Goal: Task Accomplishment & Management: Complete application form

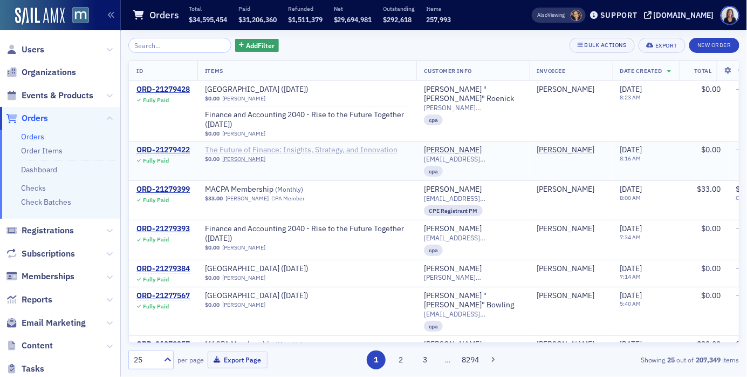
click at [315, 149] on span "The Future of Finance: Insights, Strategy, and Innovation" at bounding box center [301, 150] width 193 height 10
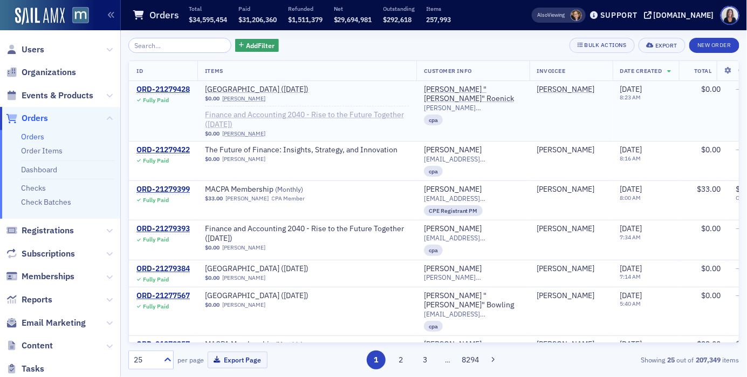
click at [283, 113] on span "Finance and Accounting 2040 - Rise to the Future Together ([DATE])" at bounding box center [307, 119] width 204 height 19
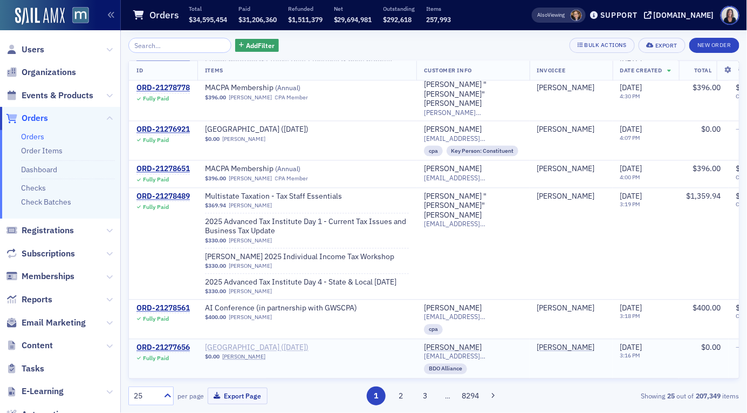
scroll to position [706, 0]
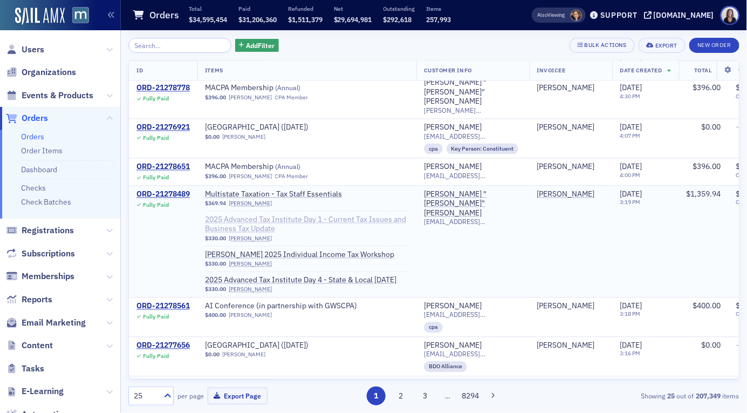
click at [306, 215] on span "2025 Advanced Tax Institute Day 1 - Current Tax Issues and Business Tax Update" at bounding box center [307, 224] width 204 height 19
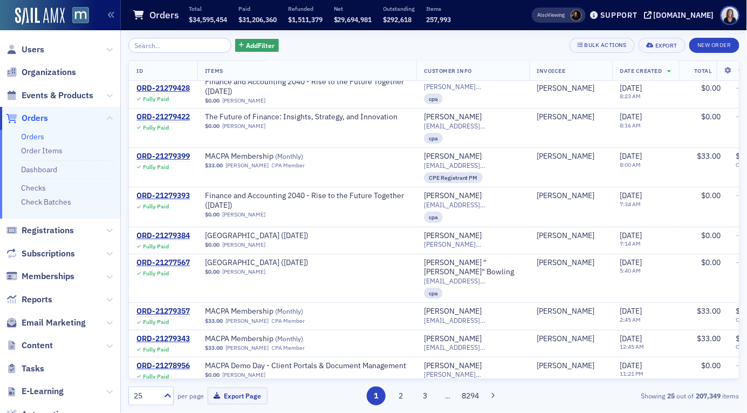
scroll to position [0, 0]
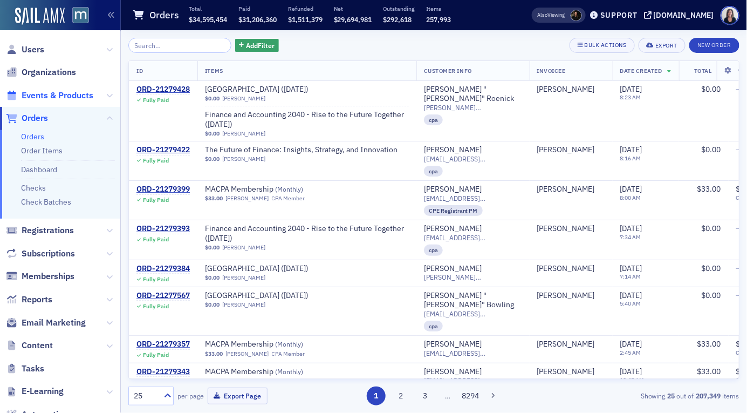
click at [73, 92] on span "Events & Products" at bounding box center [58, 96] width 72 height 12
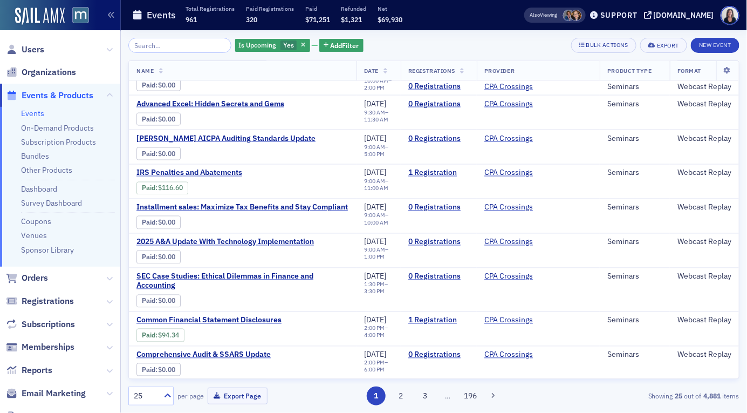
scroll to position [603, 0]
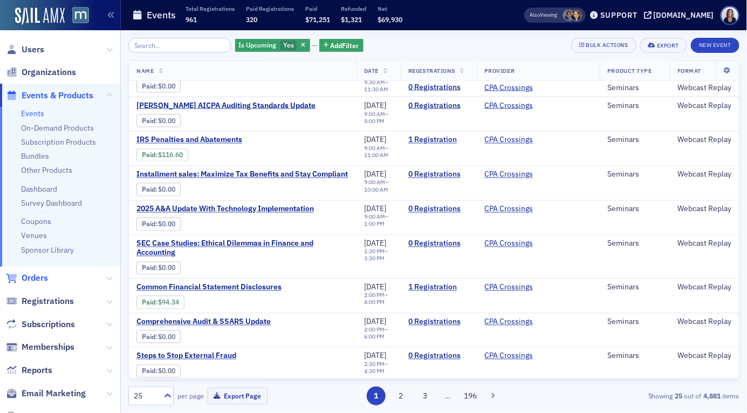
click at [32, 277] on span "Orders" at bounding box center [35, 278] width 26 height 12
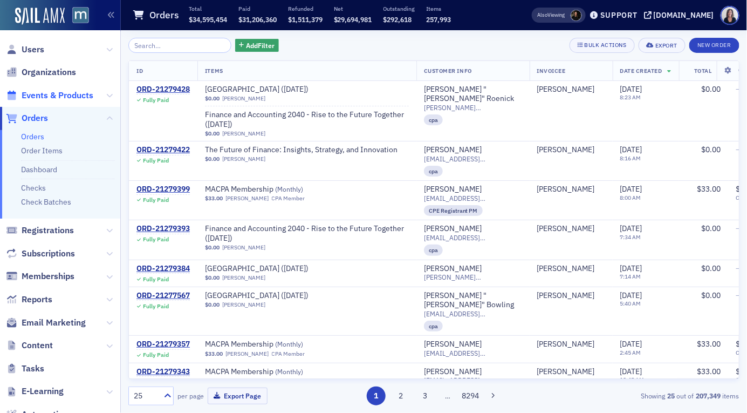
click at [53, 94] on span "Events & Products" at bounding box center [58, 96] width 72 height 12
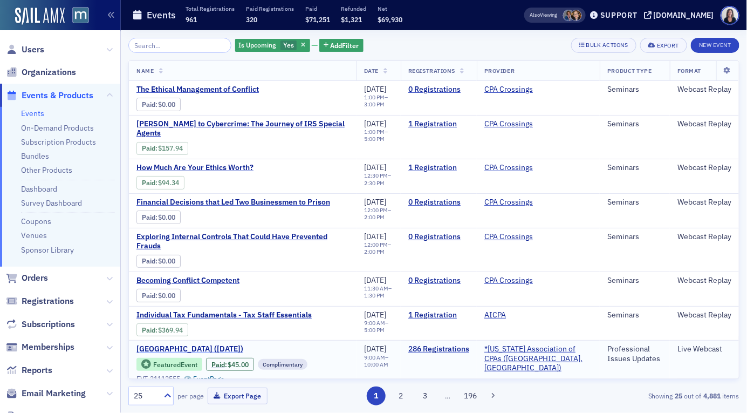
click at [188, 344] on span "[GEOGRAPHIC_DATA] ([DATE])" at bounding box center [226, 349] width 181 height 10
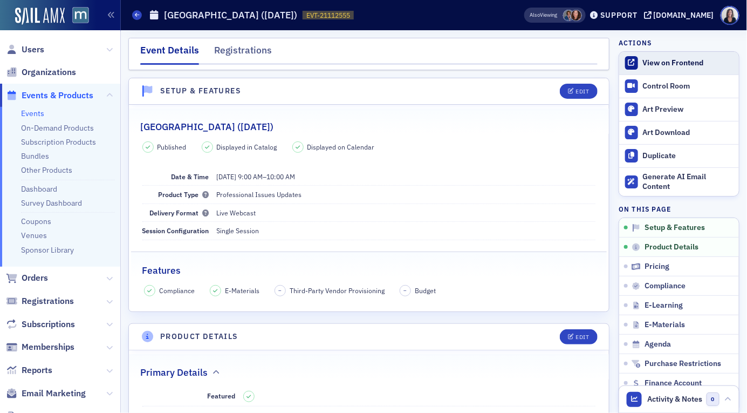
click at [705, 59] on div "View on Frontend" at bounding box center [688, 63] width 91 height 10
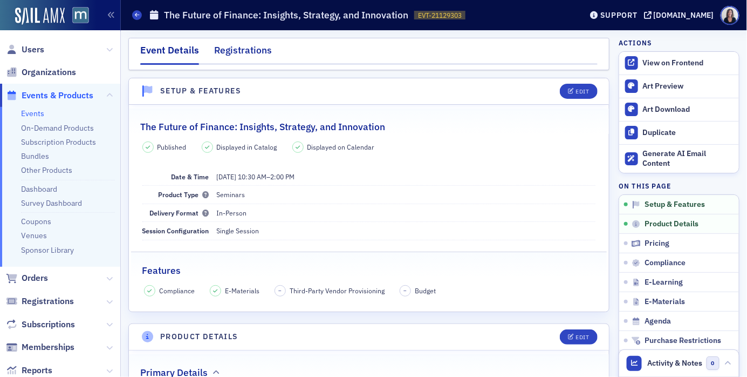
click at [254, 50] on div "Registrations" at bounding box center [243, 53] width 58 height 20
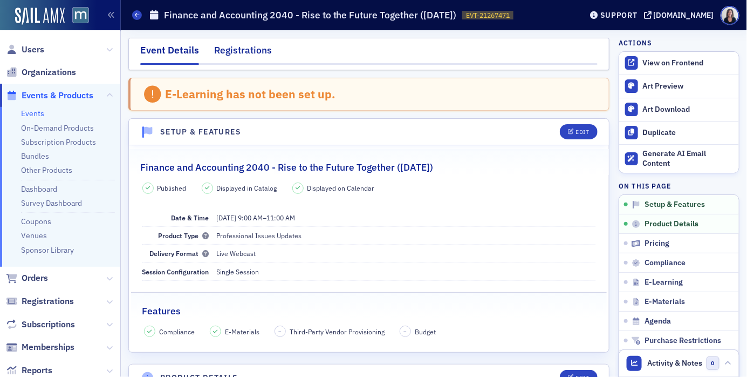
click at [256, 50] on div "Registrations" at bounding box center [243, 53] width 58 height 20
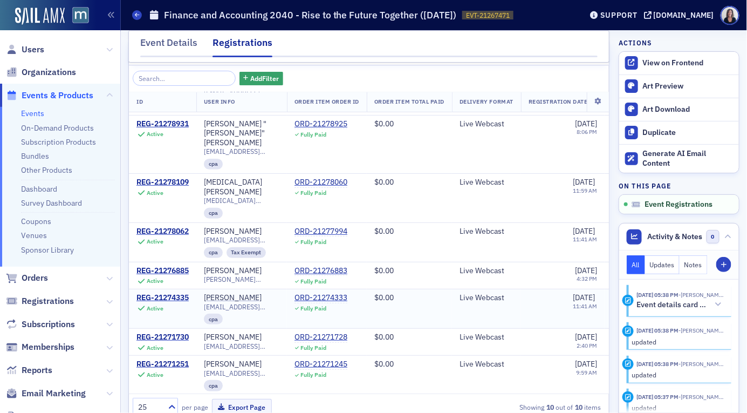
scroll to position [59, 0]
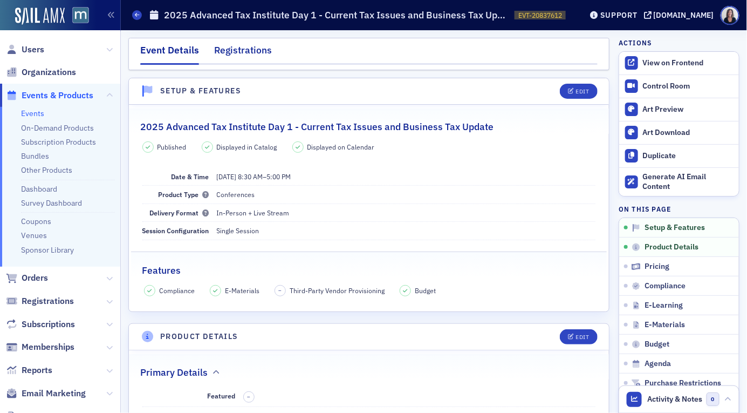
click at [263, 51] on div "Registrations" at bounding box center [243, 53] width 58 height 20
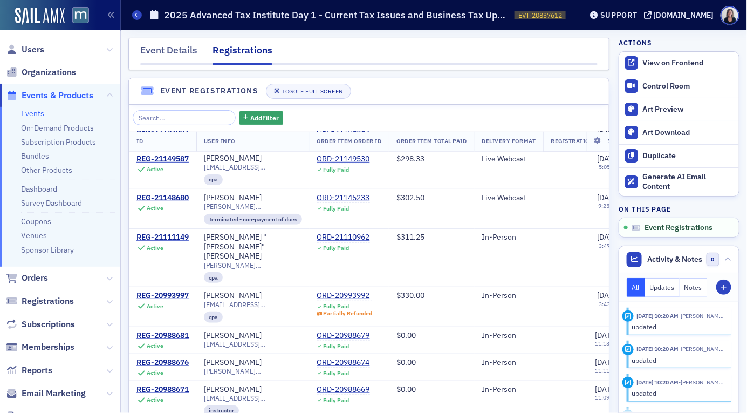
scroll to position [244, 0]
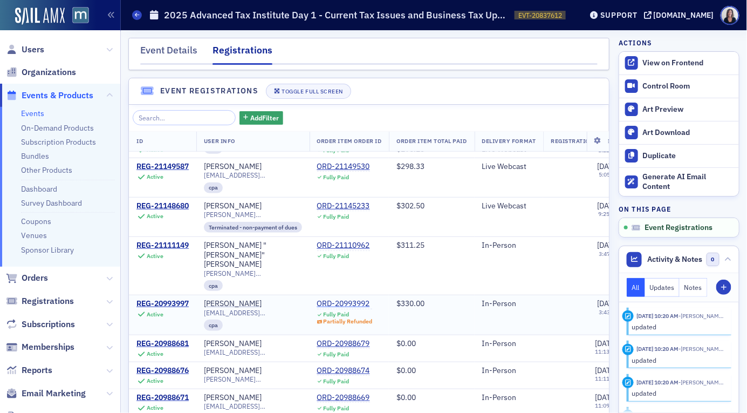
click at [367, 299] on div "ORD-20993992" at bounding box center [345, 304] width 56 height 10
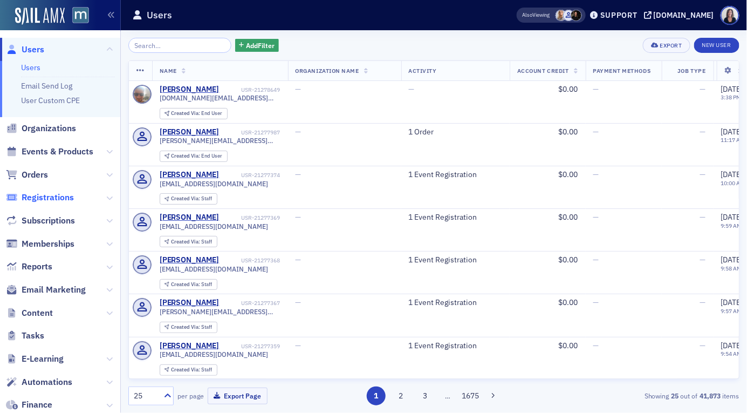
click at [53, 195] on span "Registrations" at bounding box center [48, 198] width 52 height 12
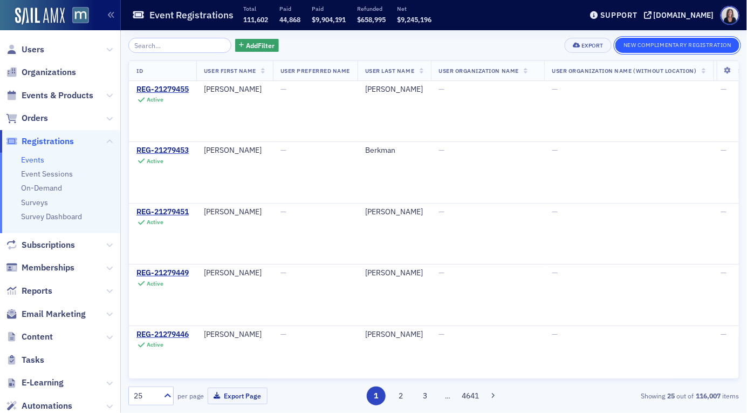
click at [671, 44] on button "New Complimentary Registration" at bounding box center [678, 45] width 124 height 15
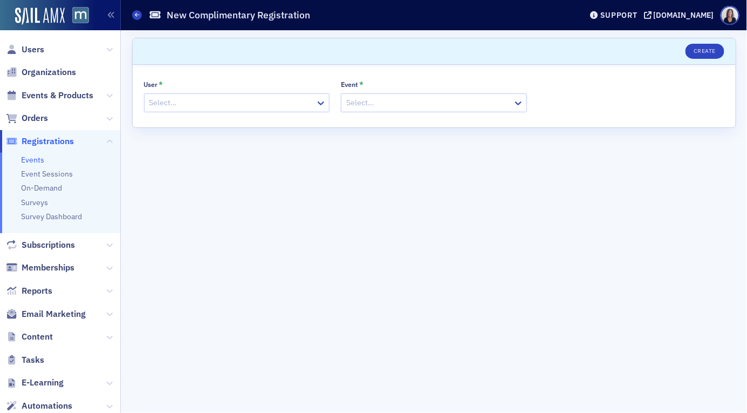
click at [281, 101] on div at bounding box center [231, 102] width 167 height 13
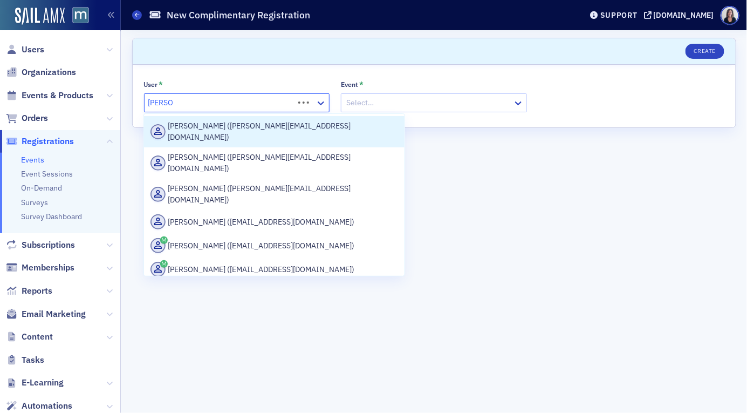
type input "[PERSON_NAME]"
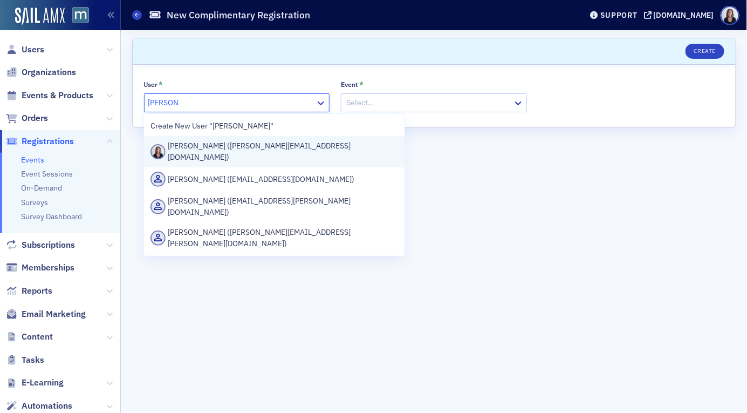
click at [255, 145] on div "[PERSON_NAME] ([PERSON_NAME][EMAIL_ADDRESS][DOMAIN_NAME])" at bounding box center [275, 151] width 248 height 23
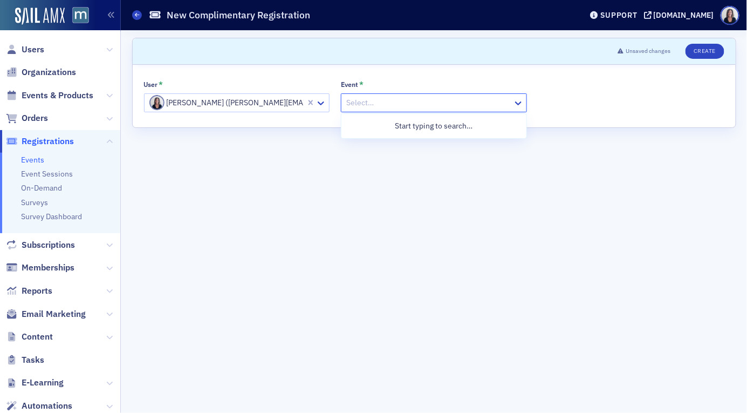
click at [371, 104] on div at bounding box center [428, 102] width 167 height 13
type input "town"
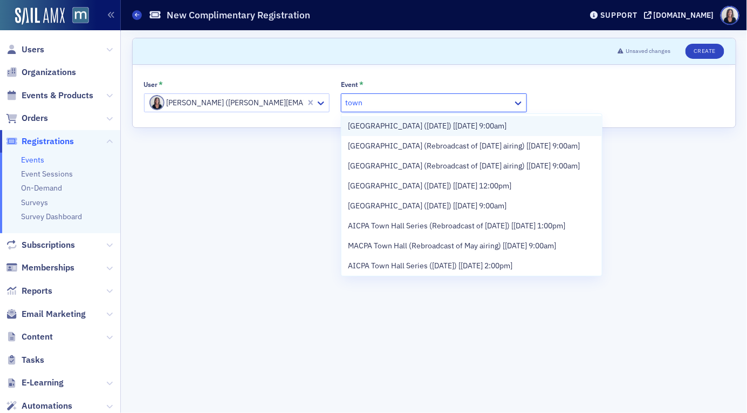
click at [374, 125] on span "[GEOGRAPHIC_DATA] ([DATE]) [[DATE] 9:00am]" at bounding box center [427, 125] width 159 height 11
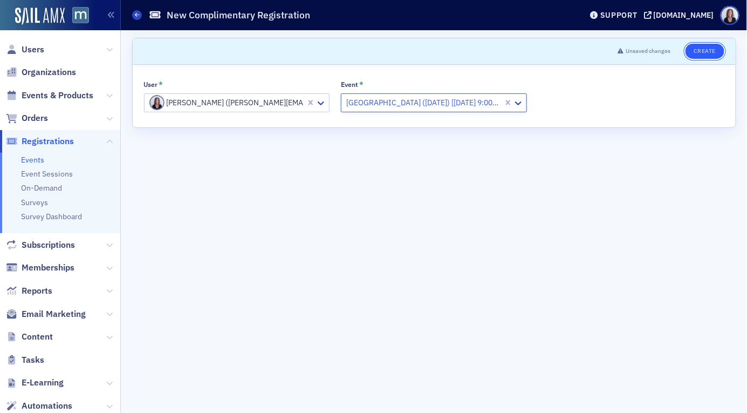
click at [711, 51] on button "Create" at bounding box center [705, 51] width 38 height 15
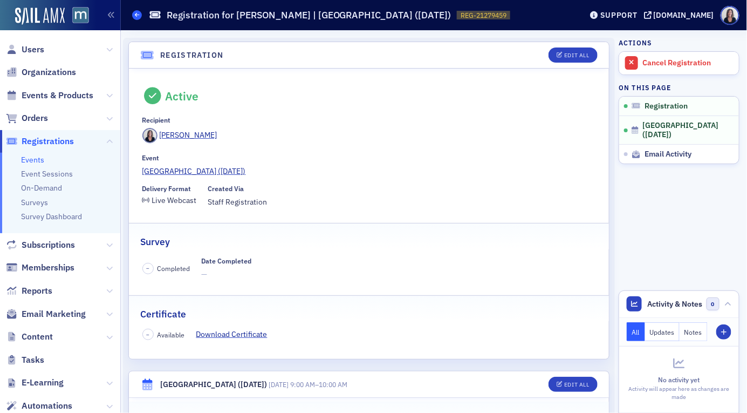
click at [140, 17] on span at bounding box center [137, 15] width 10 height 10
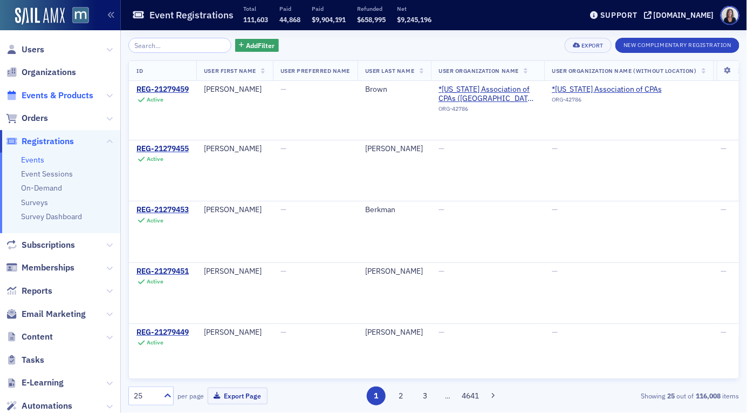
click at [41, 94] on span "Events & Products" at bounding box center [58, 96] width 72 height 12
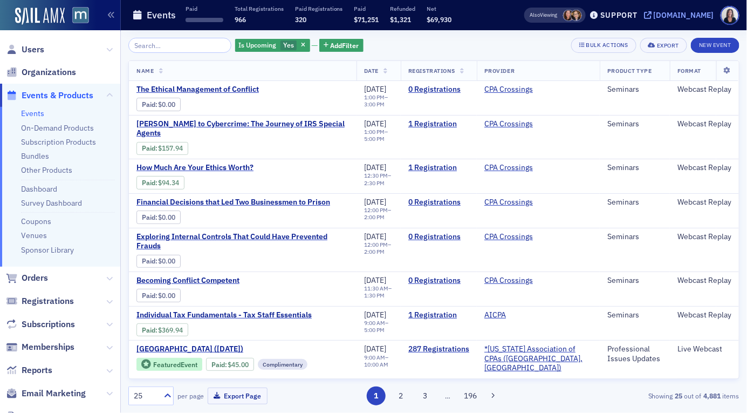
click at [698, 14] on div "[DOMAIN_NAME]" at bounding box center [684, 15] width 60 height 10
